Goal: Task Accomplishment & Management: Use online tool/utility

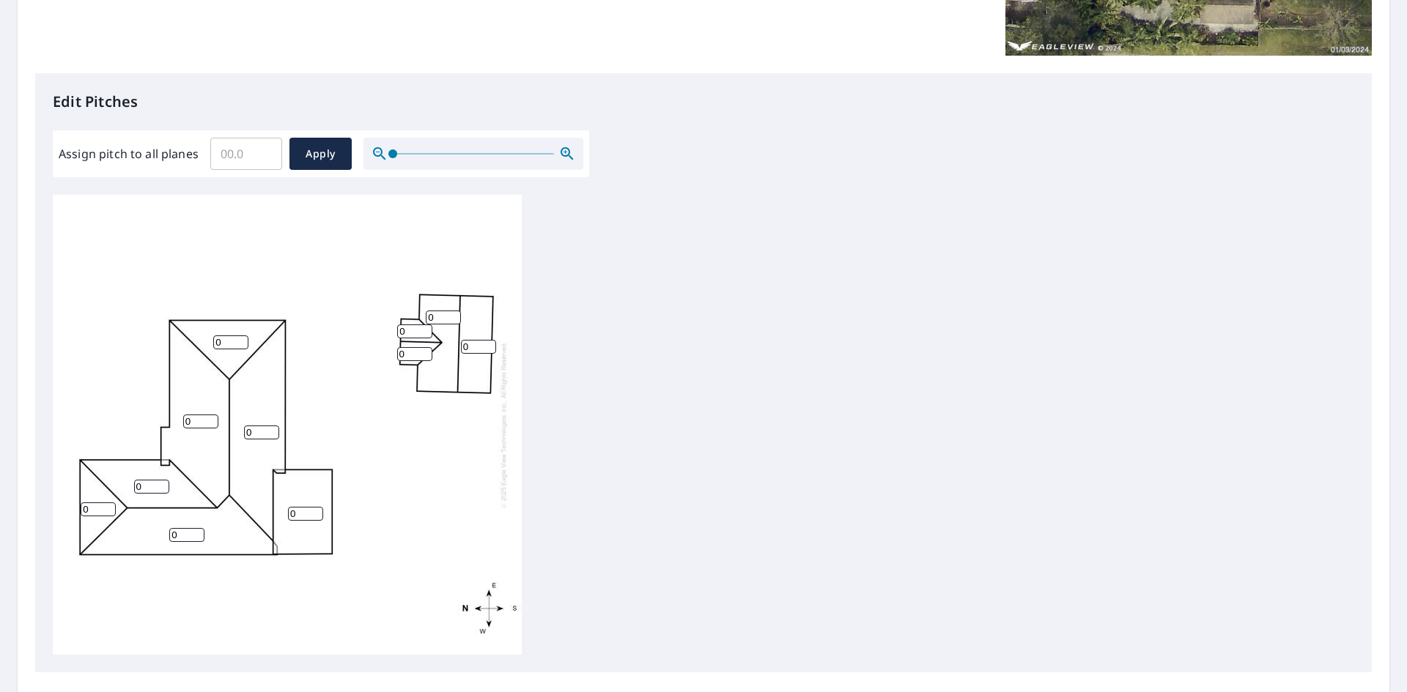
scroll to position [366, 0]
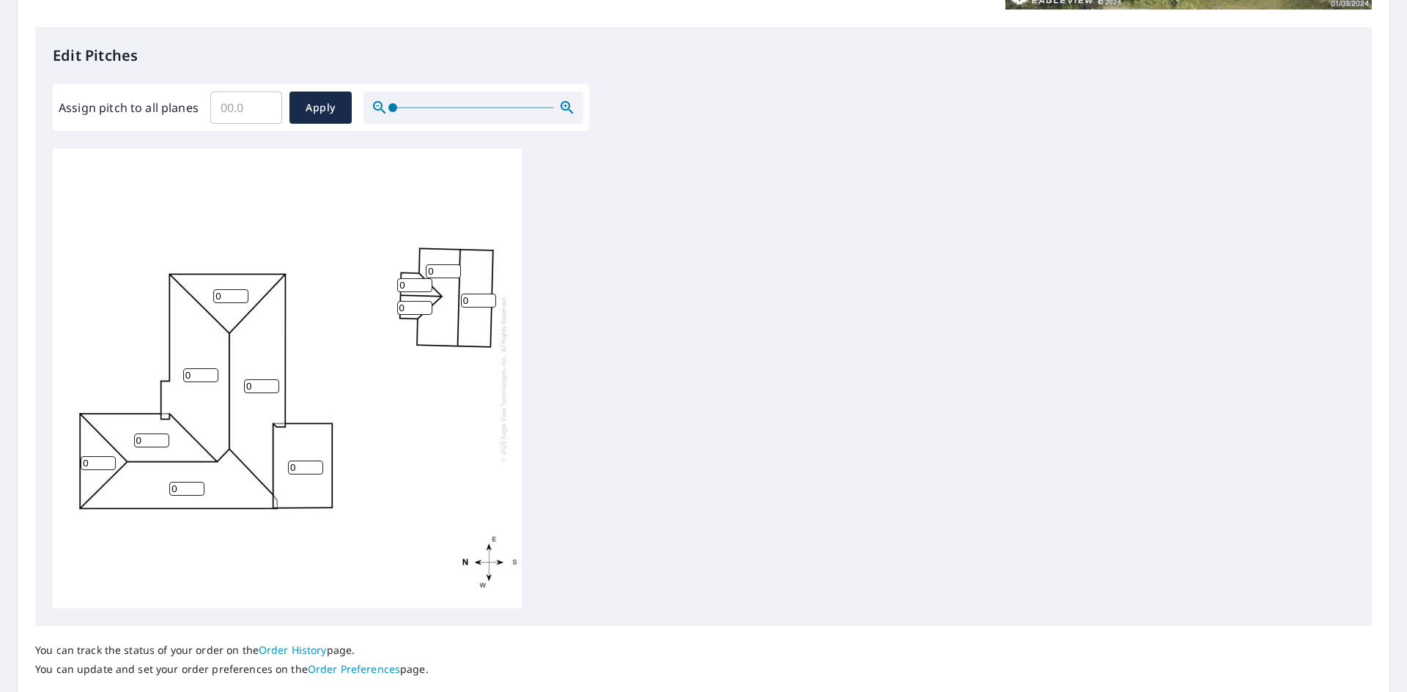
click at [204, 411] on div "0 0 0 0 0 0 0 0 0 0 0" at bounding box center [287, 379] width 469 height 460
drag, startPoint x: 414, startPoint y: 304, endPoint x: 399, endPoint y: 292, distance: 19.3
click at [398, 303] on input "0" at bounding box center [414, 308] width 35 height 14
type input "7.5"
click at [433, 386] on div "0 0 0 0 0 0 0 0 0 7.5 0" at bounding box center [287, 379] width 469 height 460
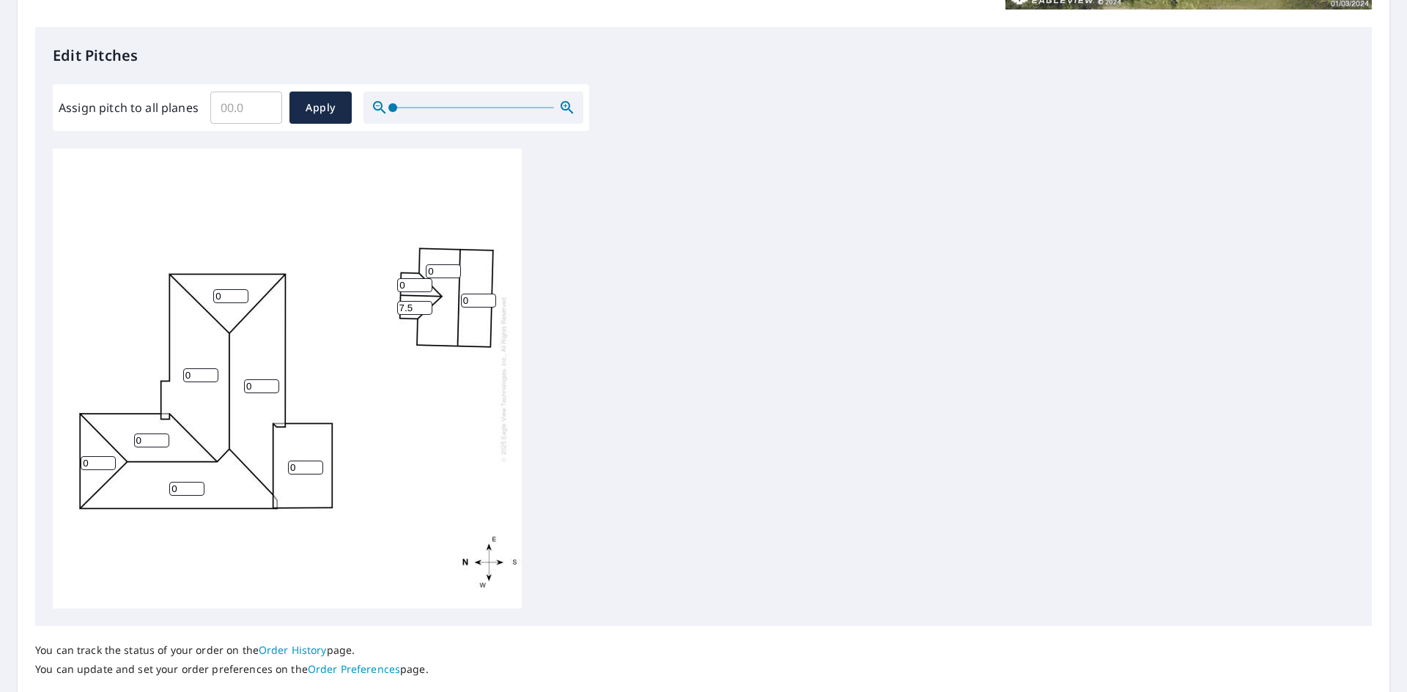
drag, startPoint x: 412, startPoint y: 280, endPoint x: 378, endPoint y: 279, distance: 34.4
click at [378, 279] on div "0 0 0 0 0 0 0 0 0 7.5 0" at bounding box center [287, 379] width 469 height 460
type input "7.5"
drag, startPoint x: 442, startPoint y: 268, endPoint x: 404, endPoint y: 267, distance: 38.1
click at [404, 267] on div "0 0 0 0 0 0 0 0 0 7.5 7.5" at bounding box center [287, 379] width 469 height 460
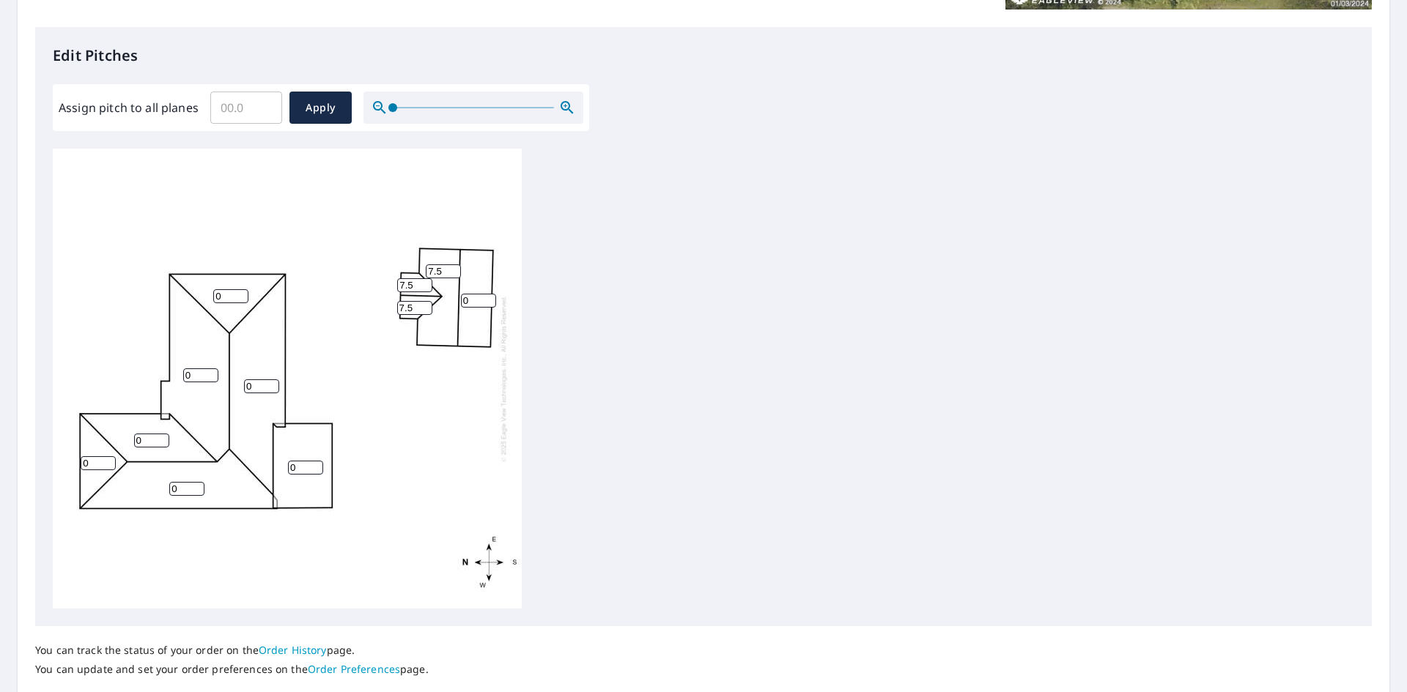
type input "7.5"
drag, startPoint x: 474, startPoint y: 303, endPoint x: 442, endPoint y: 295, distance: 32.3
click at [442, 295] on div "0 0 0 0 0 0 7.5 0 0 7.5 7.5" at bounding box center [287, 379] width 469 height 460
type input "7.5"
click at [708, 348] on div "0 0 0 0 0 0 7.5 7.5 0 7.5 7.5" at bounding box center [703, 379] width 1301 height 460
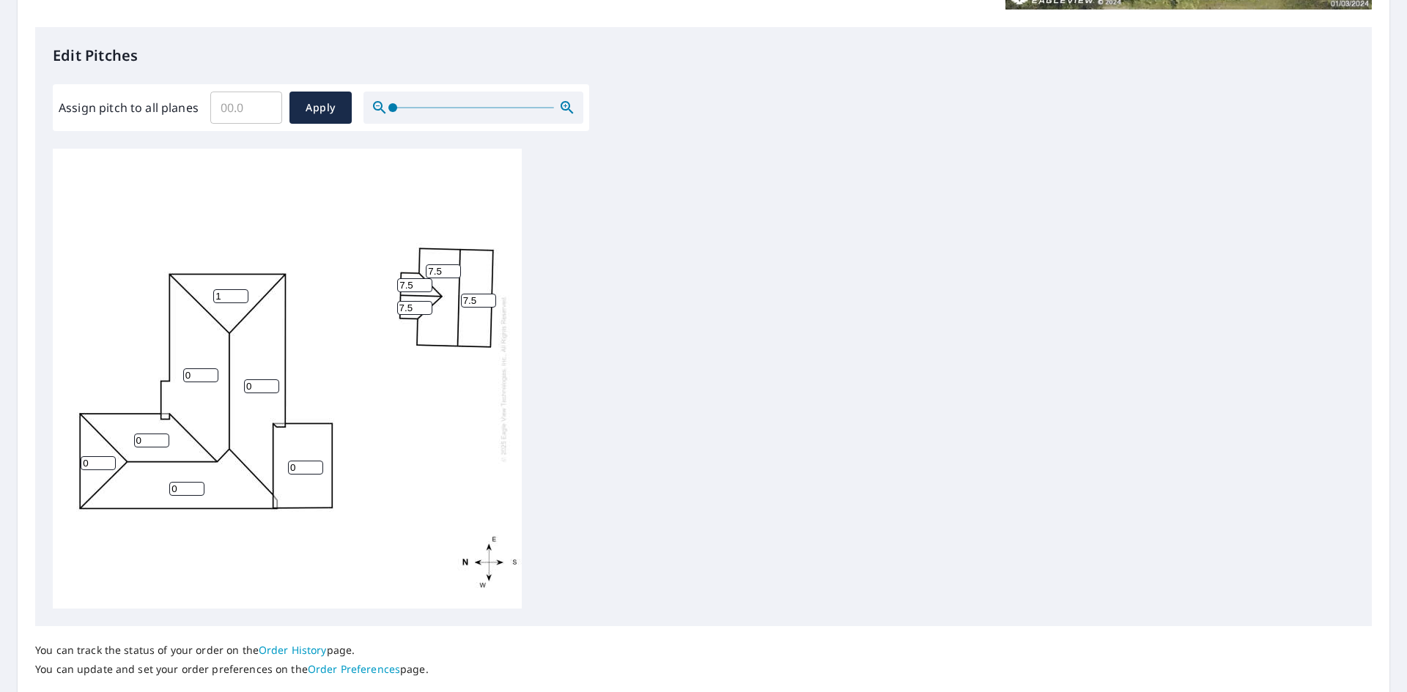
click at [240, 295] on input "1" at bounding box center [230, 296] width 35 height 14
click at [240, 295] on input "2" at bounding box center [230, 296] width 35 height 14
type input "3"
click at [240, 295] on input "3" at bounding box center [230, 296] width 35 height 14
click at [209, 372] on input "1" at bounding box center [200, 375] width 35 height 14
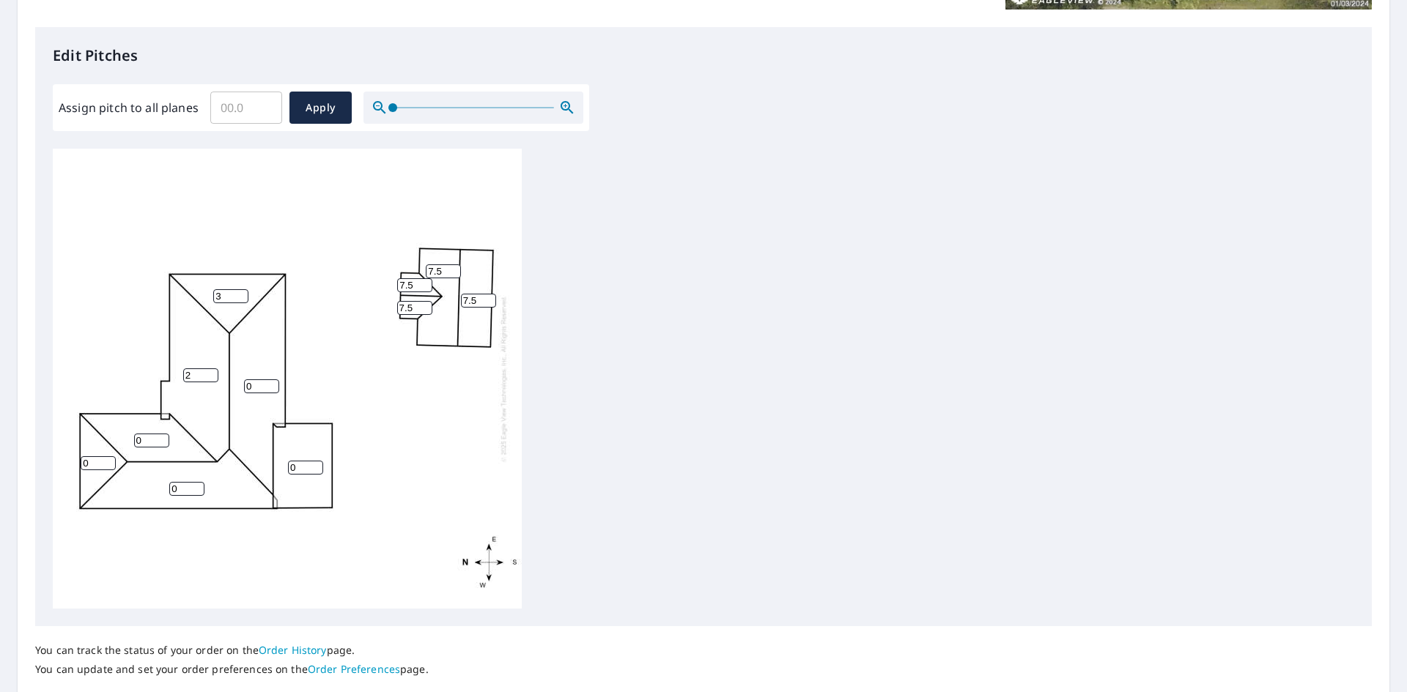
click at [209, 372] on input "2" at bounding box center [200, 375] width 35 height 14
type input "3"
click at [209, 372] on input "3" at bounding box center [200, 375] width 35 height 14
click at [270, 383] on input "1" at bounding box center [261, 386] width 35 height 14
type input "2"
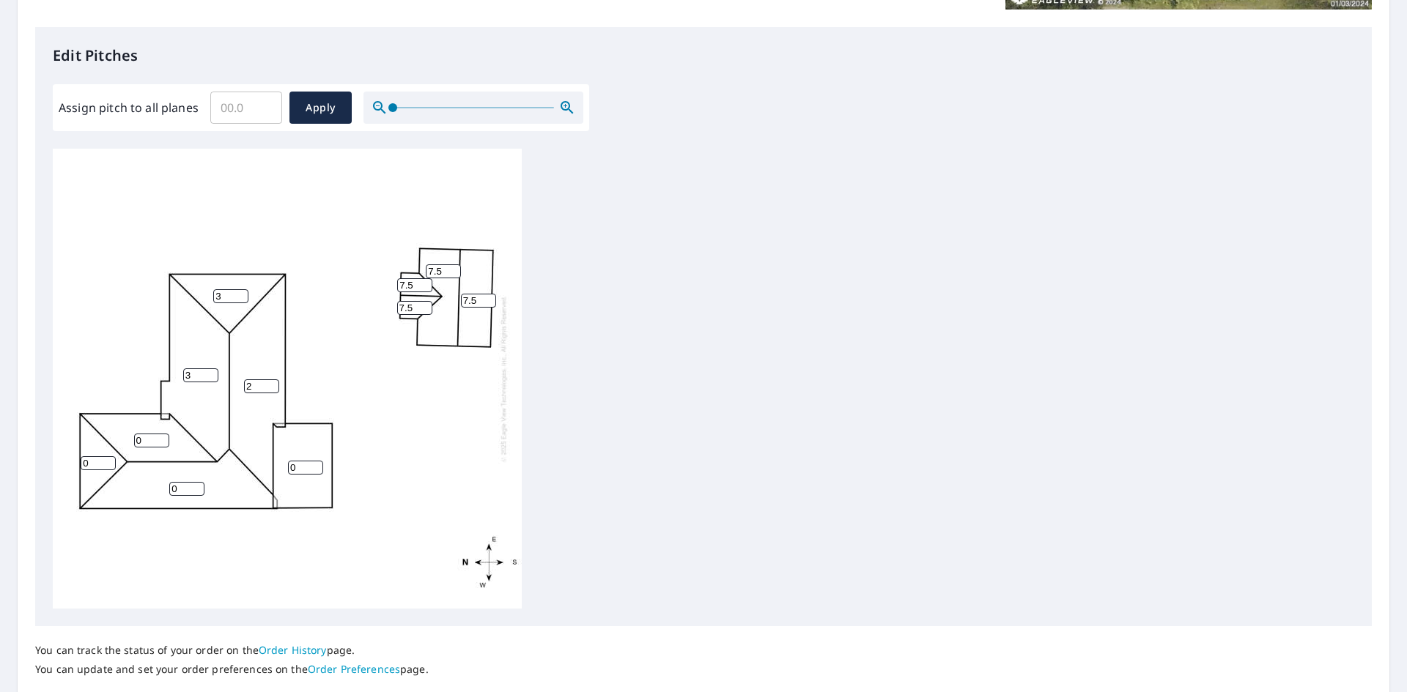
click at [270, 383] on input "2" at bounding box center [261, 386] width 35 height 14
click at [311, 462] on input "1" at bounding box center [305, 468] width 35 height 14
click at [311, 462] on input "2" at bounding box center [305, 468] width 35 height 14
click at [316, 469] on input "1" at bounding box center [305, 468] width 35 height 14
type input "0"
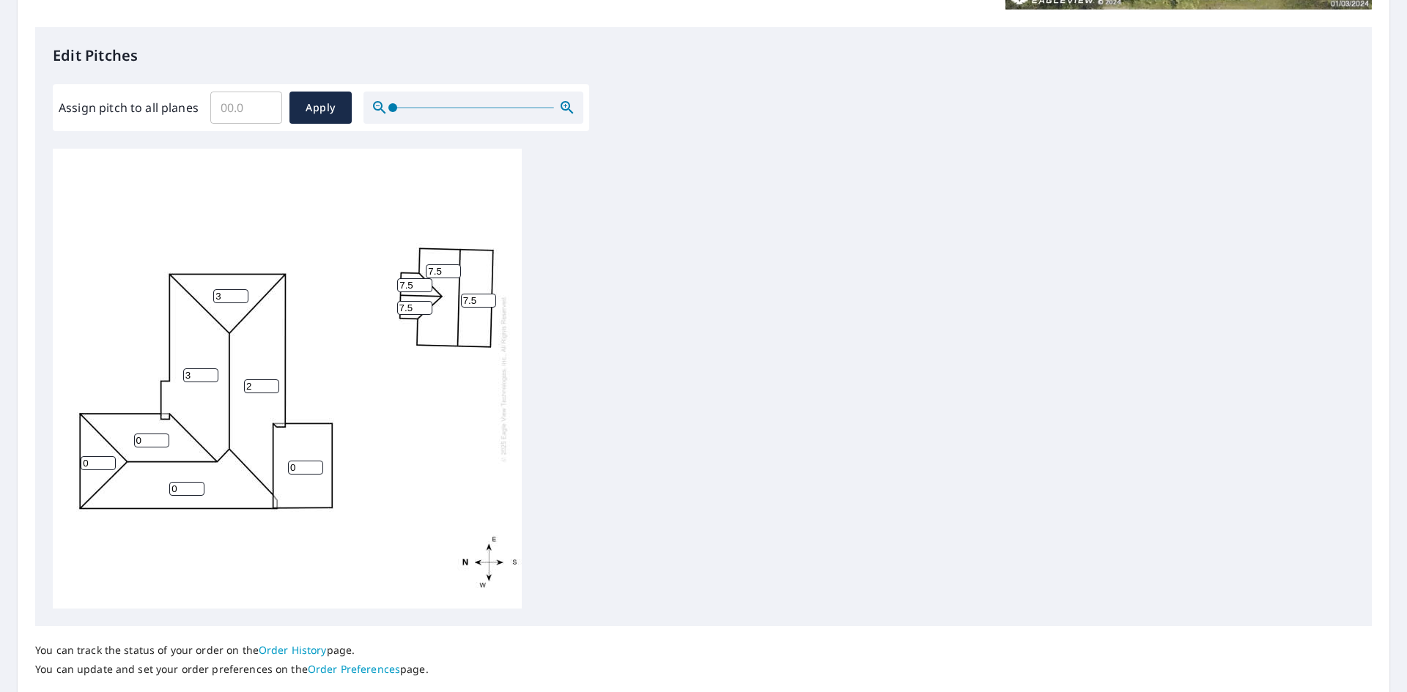
click at [316, 469] on input "0" at bounding box center [305, 468] width 35 height 14
drag, startPoint x: 406, startPoint y: 478, endPoint x: 32, endPoint y: 400, distance: 381.6
click at [403, 476] on div "2 3 0 0 0 3 7.5 7.5 0 7.5 7.5" at bounding box center [287, 379] width 469 height 460
type input "3"
click at [272, 382] on input "3" at bounding box center [261, 386] width 35 height 14
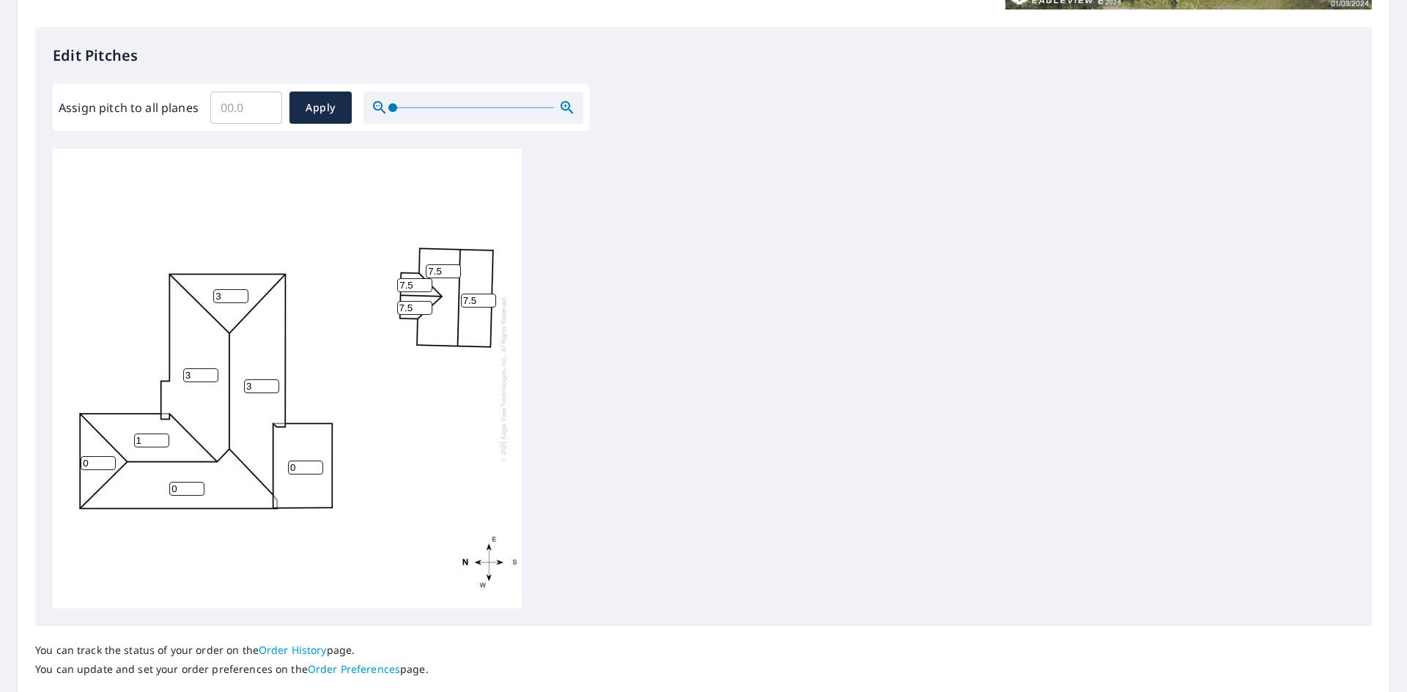
click at [160, 436] on input "1" at bounding box center [151, 441] width 35 height 14
click at [160, 436] on input "2" at bounding box center [151, 441] width 35 height 14
type input "3"
click at [160, 436] on input "3" at bounding box center [151, 441] width 35 height 14
click at [197, 486] on input "1" at bounding box center [186, 489] width 35 height 14
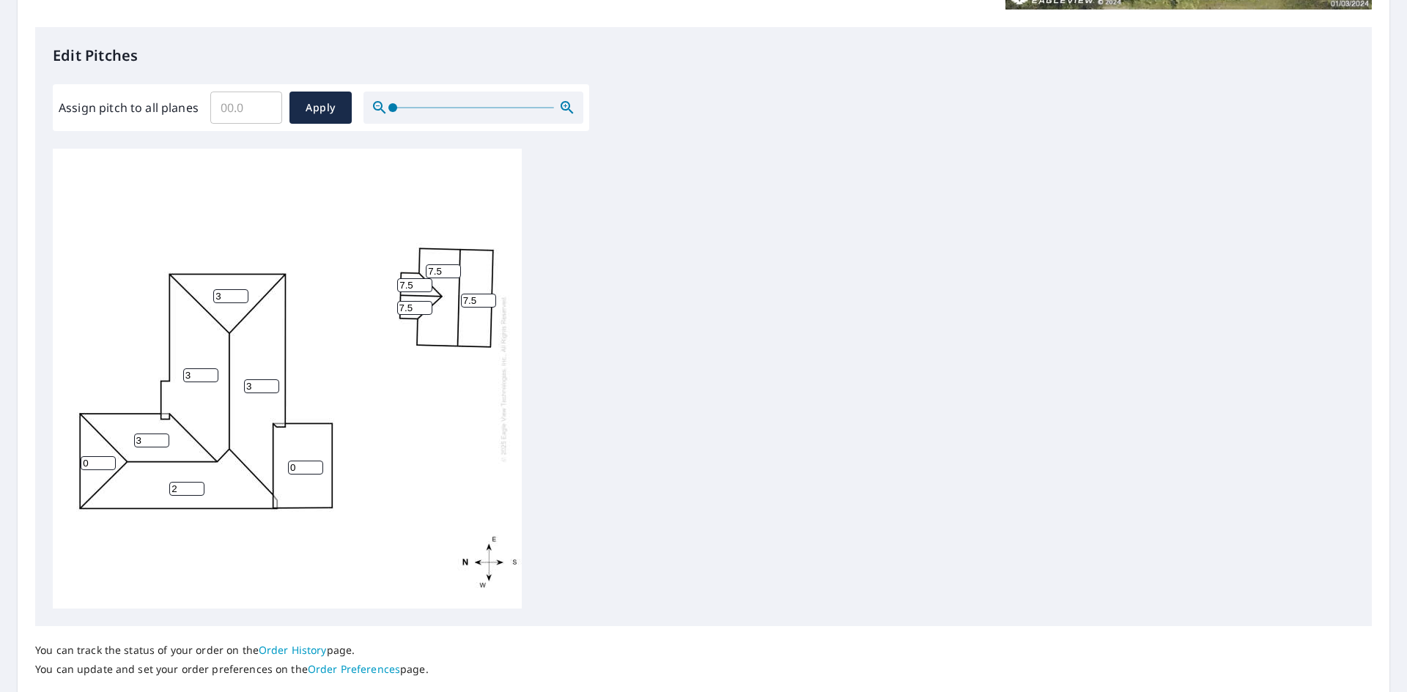
click at [197, 486] on input "2" at bounding box center [186, 489] width 35 height 14
type input "3"
click at [197, 486] on input "3" at bounding box center [186, 489] width 35 height 14
click at [107, 457] on input "0" at bounding box center [98, 463] width 35 height 14
click at [108, 461] on input "1" at bounding box center [98, 463] width 35 height 14
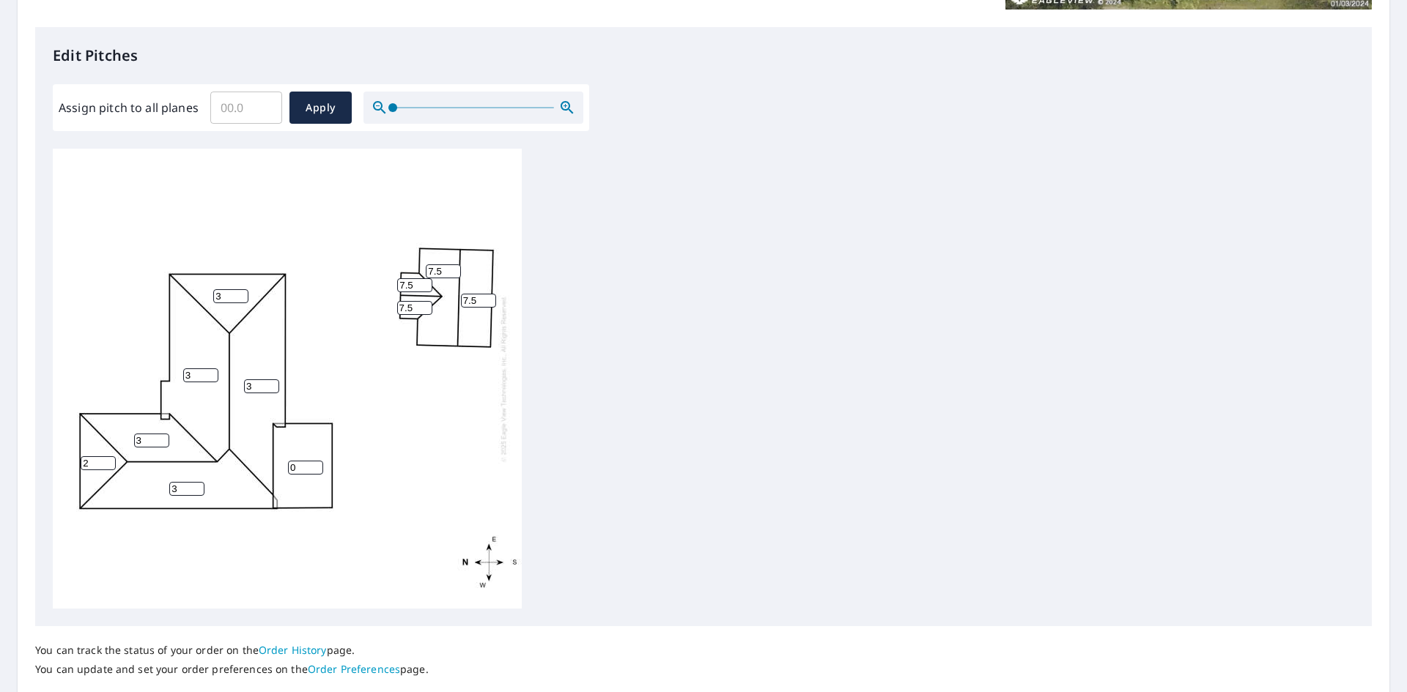
click at [108, 461] on input "2" at bounding box center [98, 463] width 35 height 14
click at [108, 461] on input "3" at bounding box center [98, 463] width 35 height 14
click at [108, 461] on input "4" at bounding box center [98, 463] width 35 height 14
type input "3"
click at [108, 464] on input "3" at bounding box center [98, 463] width 35 height 14
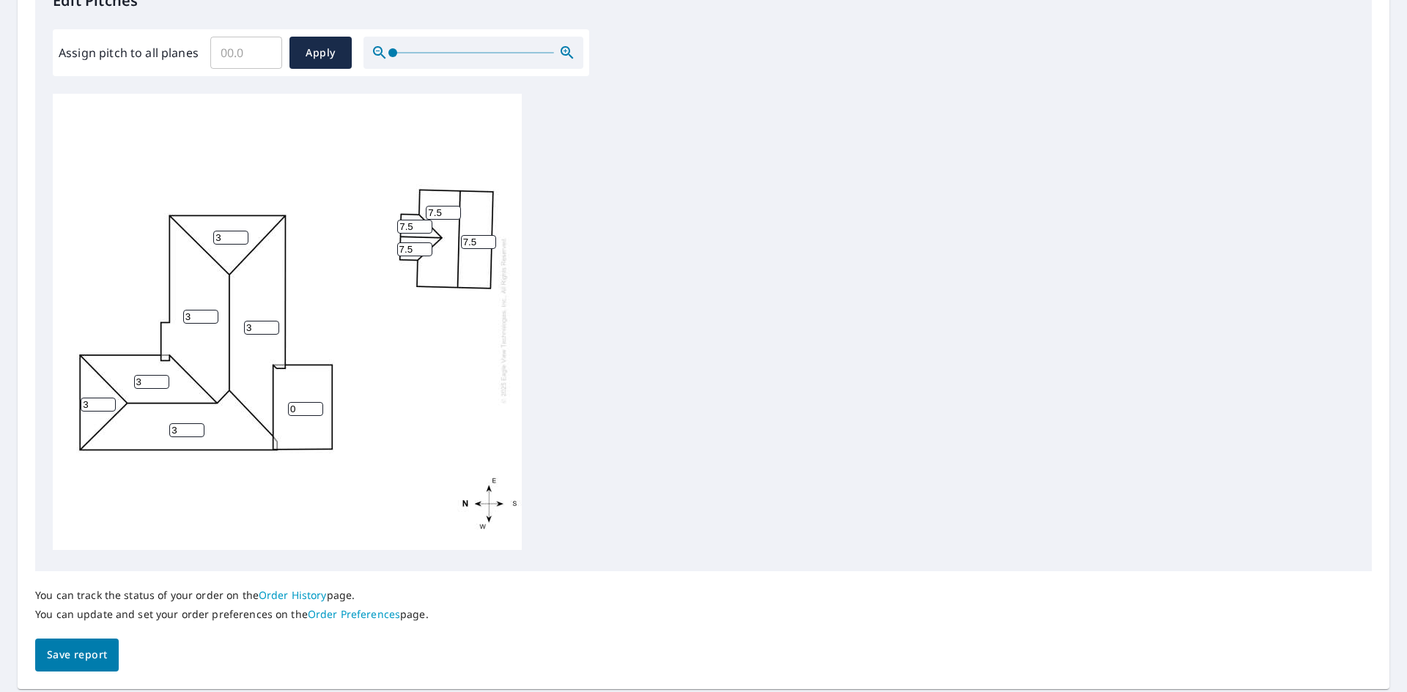
scroll to position [467, 0]
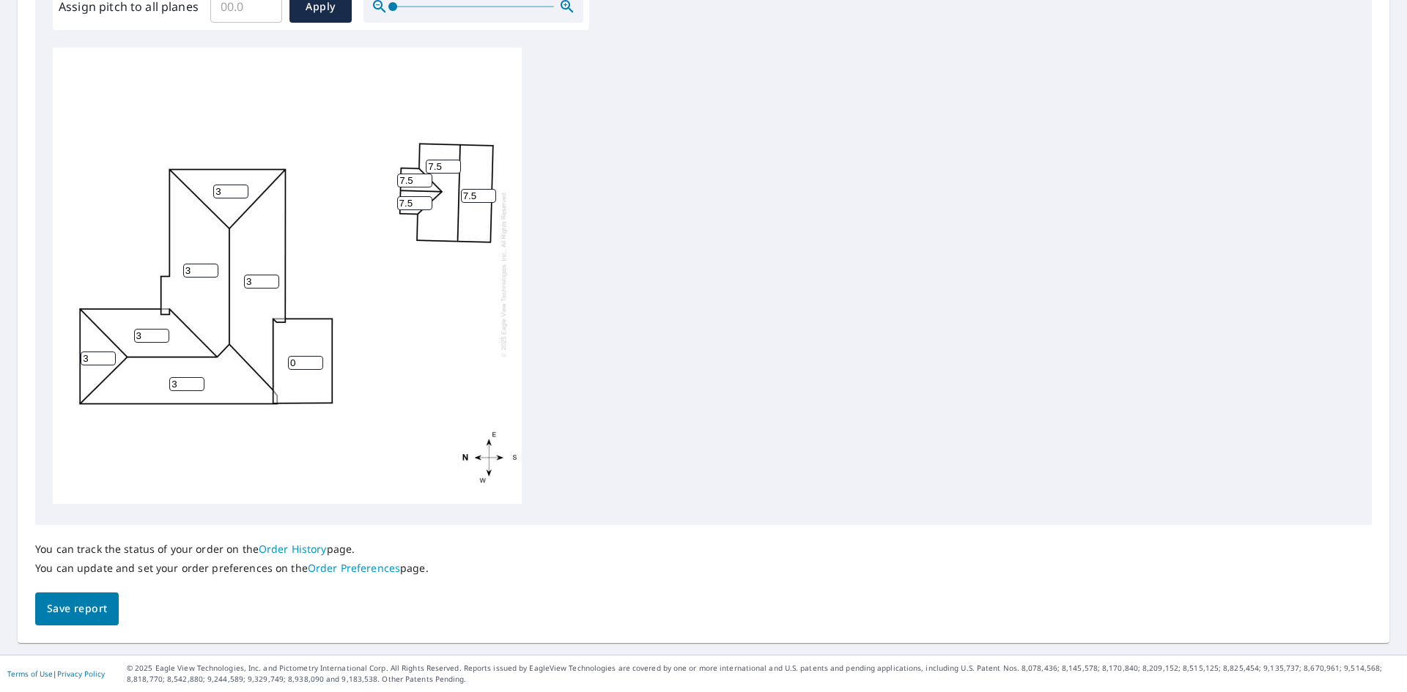
click at [82, 616] on span "Save report" at bounding box center [77, 609] width 60 height 18
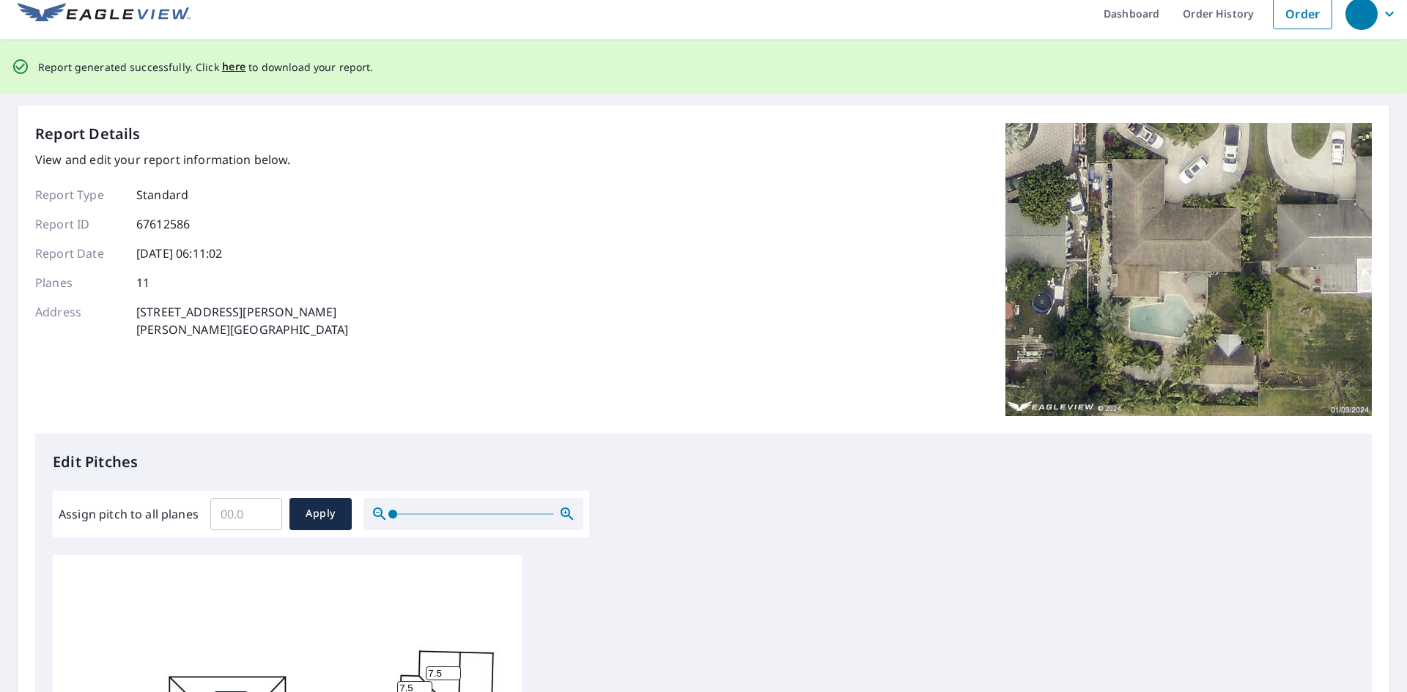
scroll to position [0, 0]
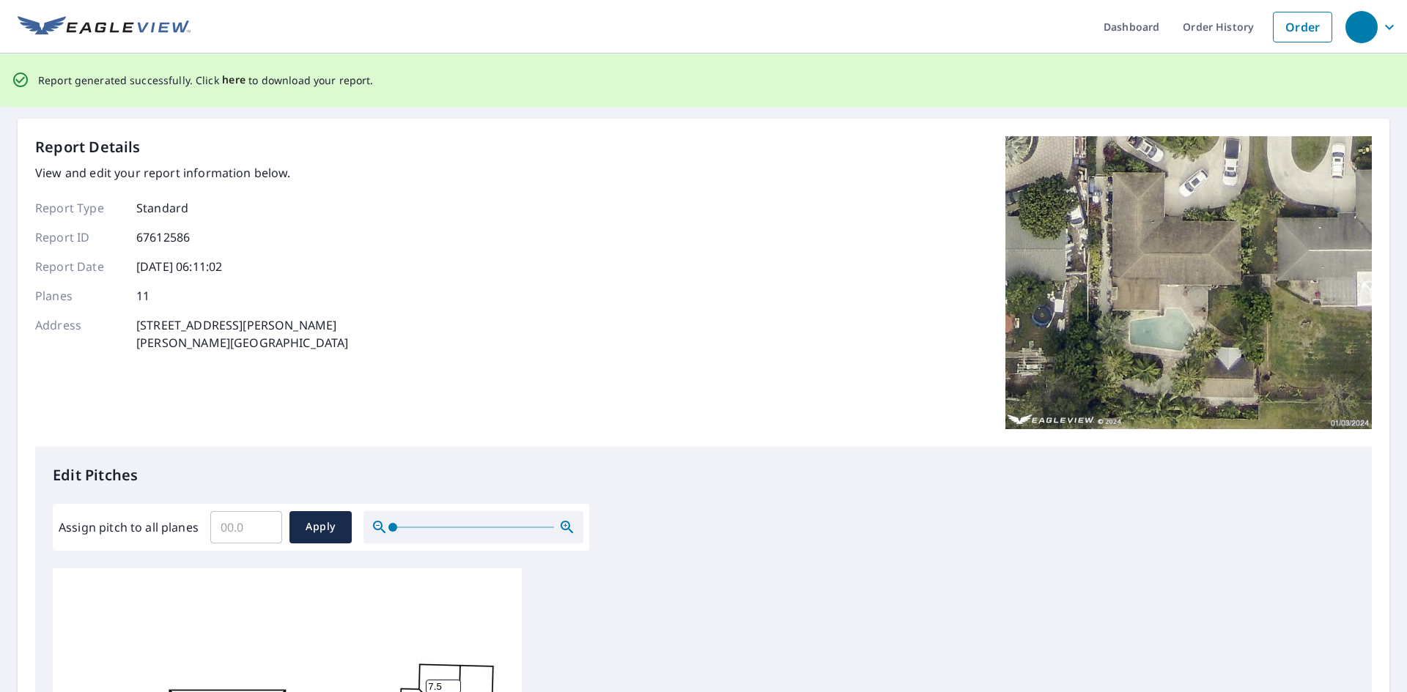
click at [234, 81] on span "here" at bounding box center [234, 80] width 24 height 18
